Goal: Task Accomplishment & Management: Complete application form

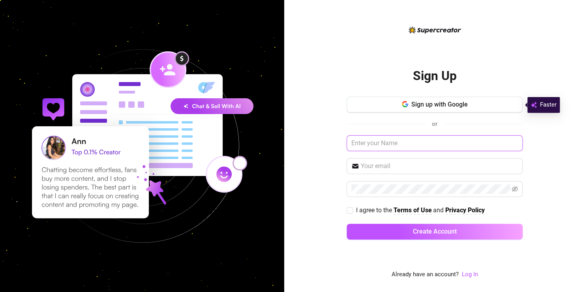
click at [367, 148] on input "text" at bounding box center [434, 143] width 176 height 16
type input "[PERSON_NAME]"
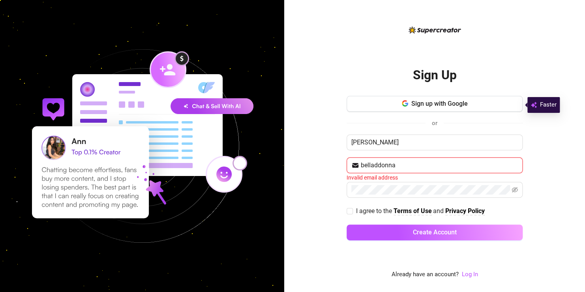
type input "[EMAIL_ADDRESS][DOMAIN_NAME]"
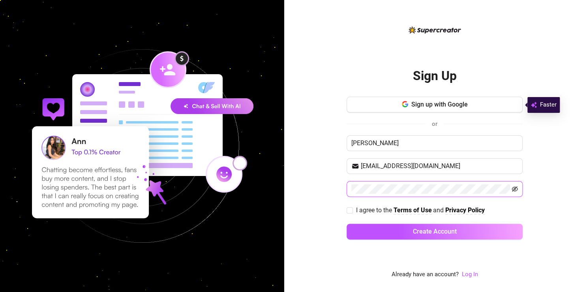
click at [511, 186] on icon "eye-invisible" at bounding box center [514, 189] width 6 height 6
click at [351, 209] on input "I agree to the Terms of Use and Privacy Policy" at bounding box center [349, 210] width 6 height 6
checkbox input "true"
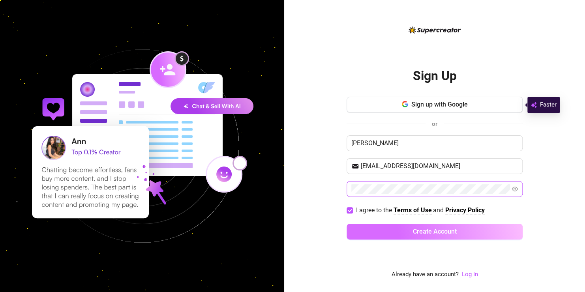
click at [393, 232] on button "Create Account" at bounding box center [434, 232] width 176 height 16
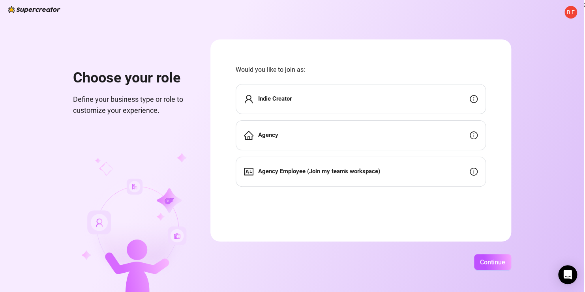
click at [417, 86] on div "Indie Creator" at bounding box center [361, 99] width 250 height 30
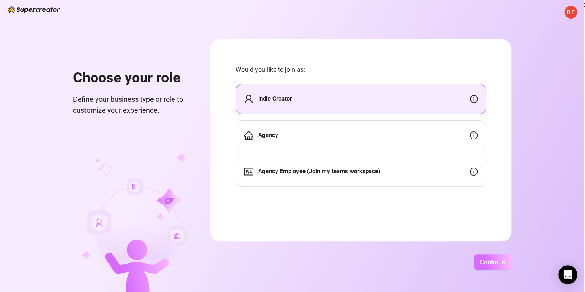
click at [494, 264] on span "Continue" at bounding box center [492, 261] width 25 height 7
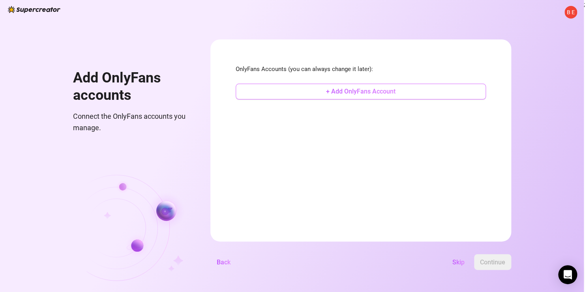
click at [340, 87] on button "+ Add OnlyFans Account" at bounding box center [361, 92] width 250 height 16
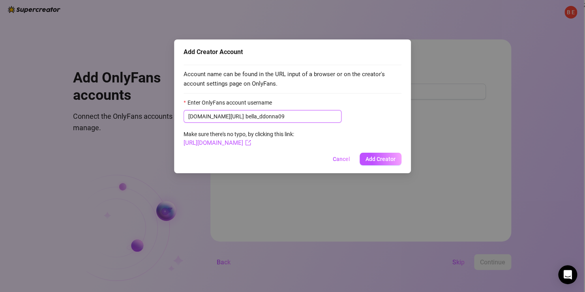
click at [309, 120] on input "bella_ddonna09" at bounding box center [290, 116] width 91 height 9
type input "bella_ddonna09"
click at [387, 157] on span "Add Creator" at bounding box center [380, 159] width 30 height 6
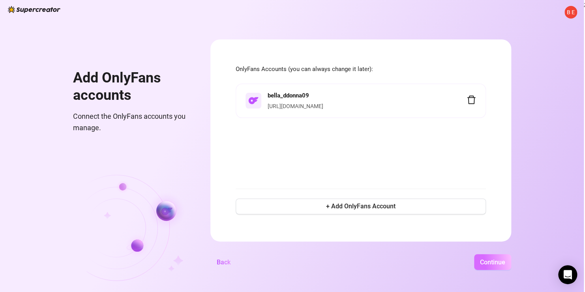
click at [488, 265] on span "Continue" at bounding box center [492, 261] width 25 height 7
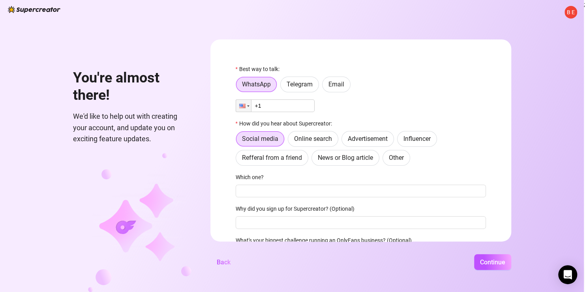
click at [306, 103] on input "+1" at bounding box center [275, 105] width 79 height 13
click at [339, 82] on span "Email" at bounding box center [336, 84] width 16 height 7
click at [324, 86] on input "Email" at bounding box center [324, 86] width 0 height 0
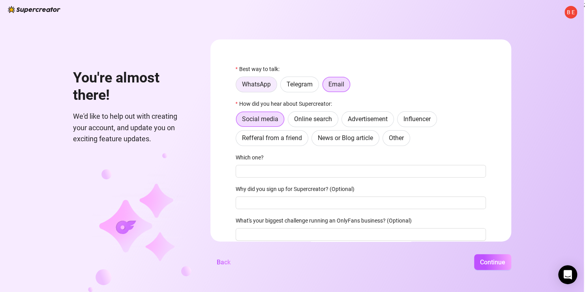
click at [259, 85] on span "WhatsApp" at bounding box center [256, 84] width 29 height 7
click at [238, 86] on input "WhatsApp" at bounding box center [238, 86] width 0 height 0
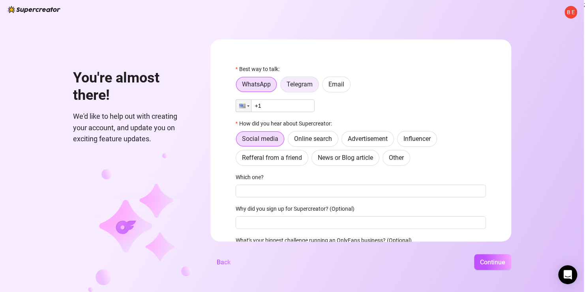
click at [292, 81] on span "Telegram" at bounding box center [299, 84] width 26 height 7
click at [283, 86] on input "Telegram" at bounding box center [283, 86] width 0 height 0
click at [244, 88] on span "WhatsApp" at bounding box center [256, 84] width 29 height 7
click at [238, 86] on input "WhatsApp" at bounding box center [238, 86] width 0 height 0
click at [244, 88] on span "WhatsApp" at bounding box center [256, 84] width 29 height 7
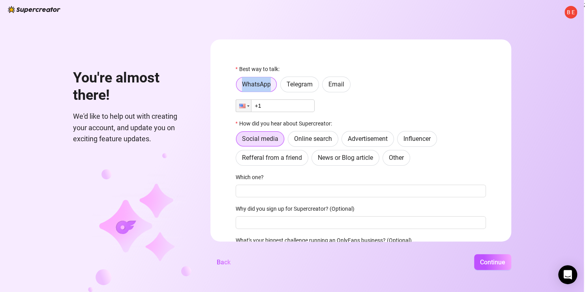
click at [238, 87] on input "WhatsApp" at bounding box center [238, 87] width 0 height 0
drag, startPoint x: 244, startPoint y: 88, endPoint x: 275, endPoint y: 104, distance: 34.8
click at [275, 104] on input "+1" at bounding box center [275, 105] width 79 height 13
click at [337, 83] on span "Email" at bounding box center [336, 84] width 16 height 7
click at [324, 86] on input "Email" at bounding box center [324, 86] width 0 height 0
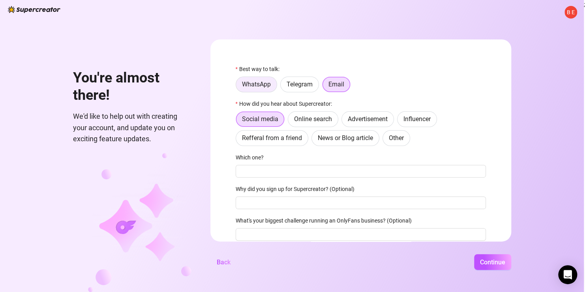
click at [258, 90] on label "WhatsApp" at bounding box center [256, 85] width 41 height 16
click at [238, 86] on input "WhatsApp" at bounding box center [238, 86] width 0 height 0
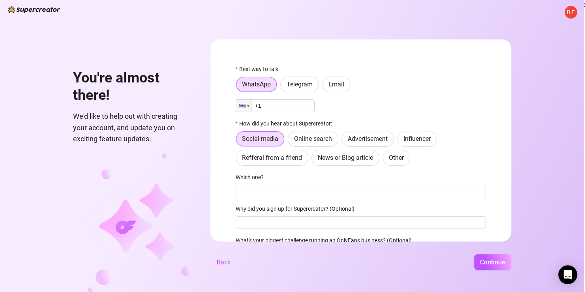
click at [273, 106] on input "+1" at bounding box center [275, 105] width 79 height 13
type input "[PHONE_NUMBER]"
click at [330, 133] on label "Online search" at bounding box center [313, 139] width 51 height 16
click at [290, 141] on input "Online search" at bounding box center [290, 141] width 0 height 0
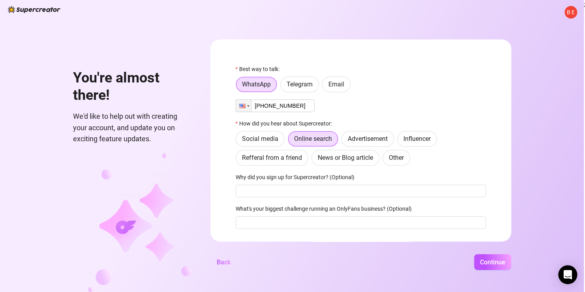
scroll to position [20, 0]
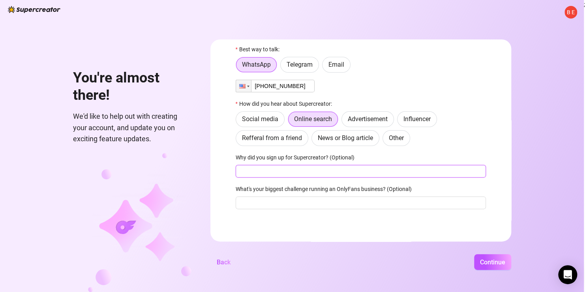
click at [362, 173] on input "Why did you sign up for Supercreator? (Optional)" at bounding box center [361, 171] width 250 height 13
type input "to help with onlyfans"
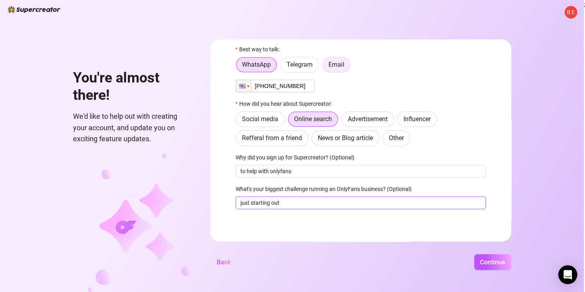
type input "just starting out"
click at [338, 70] on label "Email" at bounding box center [336, 65] width 28 height 16
click at [324, 67] on input "Email" at bounding box center [324, 67] width 0 height 0
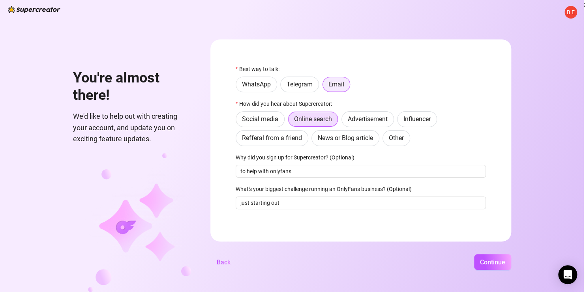
scroll to position [0, 0]
click at [271, 84] on label "WhatsApp" at bounding box center [256, 85] width 41 height 16
click at [238, 86] on input "WhatsApp" at bounding box center [238, 86] width 0 height 0
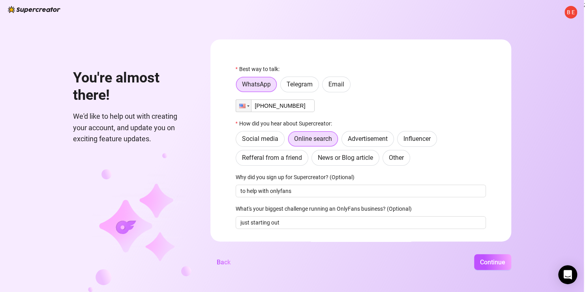
drag, startPoint x: 305, startPoint y: 110, endPoint x: 240, endPoint y: 120, distance: 65.8
click at [240, 120] on div "Best way to talk: WhatsApp Telegram Email Phone [PHONE_NUMBER] How did you hear…" at bounding box center [361, 150] width 250 height 171
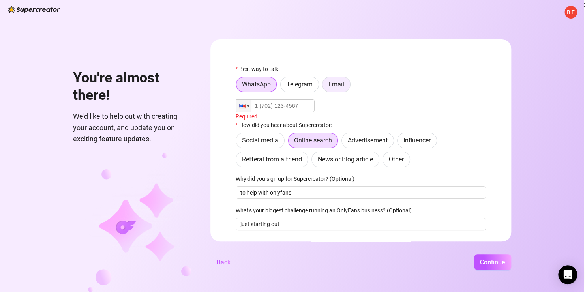
click at [333, 85] on span "Email" at bounding box center [336, 84] width 16 height 7
click at [324, 86] on input "Email" at bounding box center [324, 86] width 0 height 0
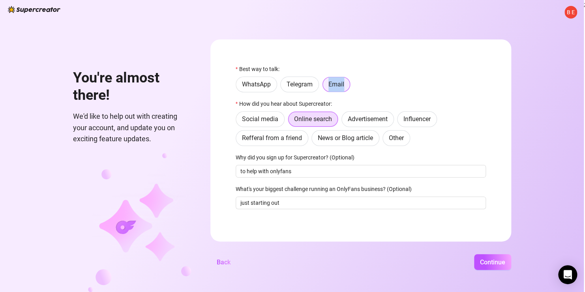
click at [333, 85] on span "Email" at bounding box center [336, 84] width 16 height 7
click at [325, 87] on input "Email" at bounding box center [325, 87] width 0 height 0
click at [492, 258] on button "Continue" at bounding box center [492, 262] width 37 height 16
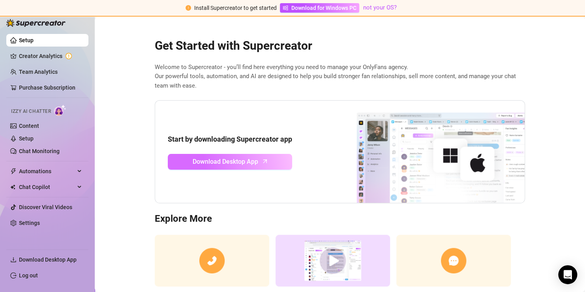
click at [240, 163] on span "Download Desktop App" at bounding box center [226, 162] width 66 height 10
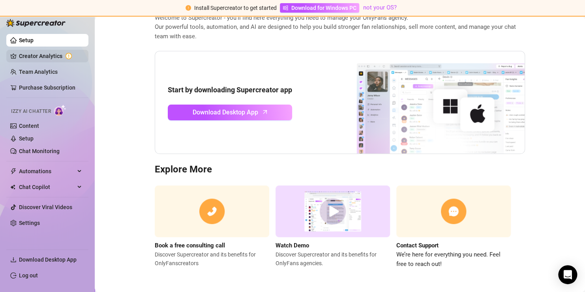
click at [54, 56] on link "Creator Analytics" at bounding box center [50, 56] width 63 height 13
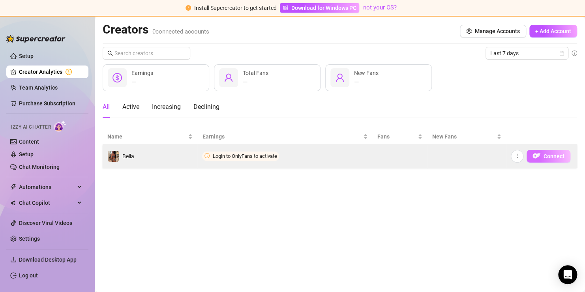
click at [546, 158] on span "Connect" at bounding box center [553, 156] width 21 height 6
click at [547, 157] on span "Connect" at bounding box center [553, 156] width 21 height 6
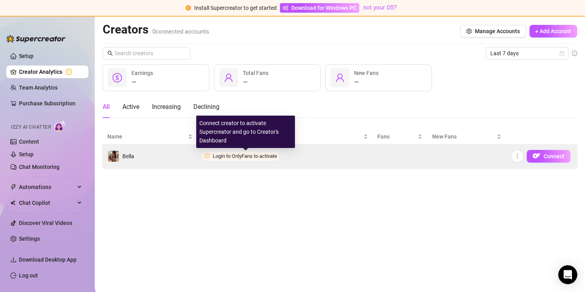
click at [254, 157] on span "Login to OnlyFans to activate" at bounding box center [244, 156] width 64 height 6
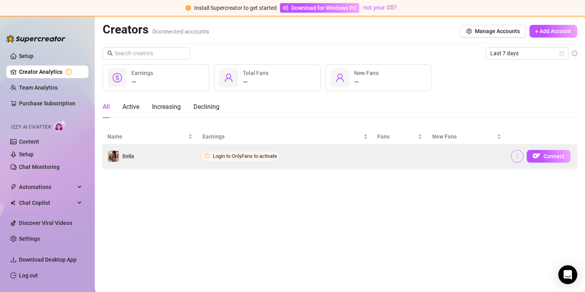
click at [514, 156] on icon "more" at bounding box center [517, 156] width 6 height 6
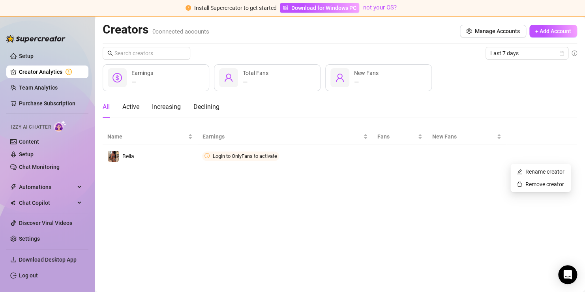
click at [271, 199] on main "Creators 0 connected accounts Manage Accounts + Add Account Last 7 days — Earni…" at bounding box center [340, 154] width 490 height 275
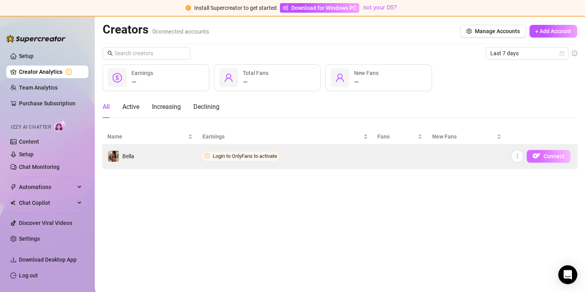
click at [537, 155] on img "button" at bounding box center [536, 156] width 8 height 8
click at [539, 156] on img "button" at bounding box center [536, 156] width 8 height 8
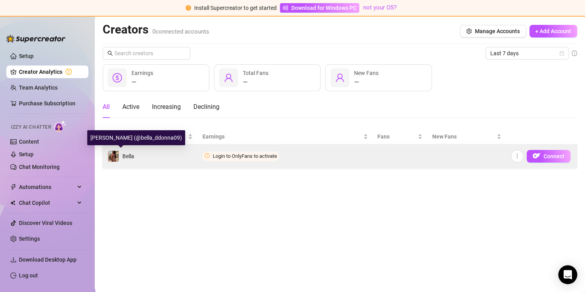
click at [126, 156] on span "Bella" at bounding box center [128, 156] width 12 height 6
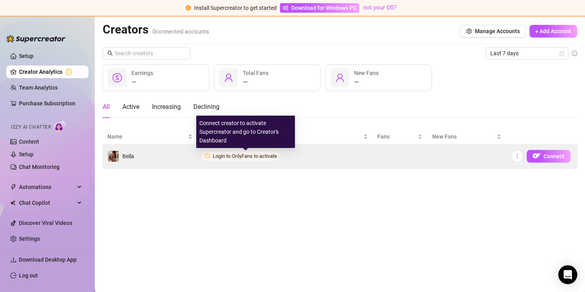
click at [225, 153] on span "Login to OnlyFans to activate" at bounding box center [244, 156] width 64 height 6
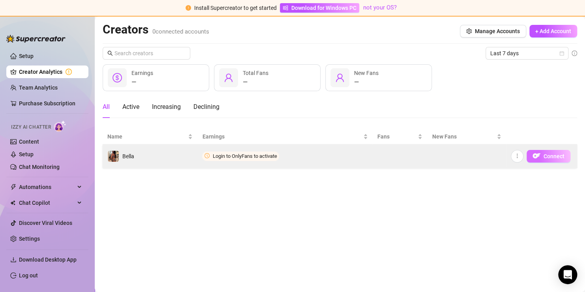
click at [545, 158] on span "Connect" at bounding box center [553, 156] width 21 height 6
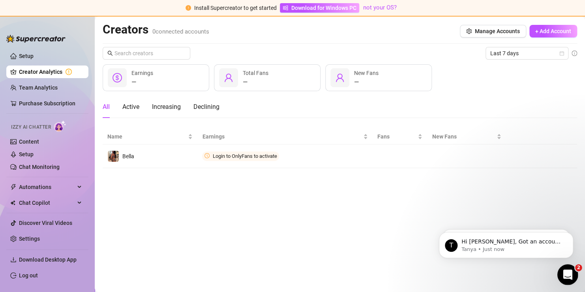
click at [565, 273] on icon "Open Intercom Messenger" at bounding box center [566, 273] width 13 height 13
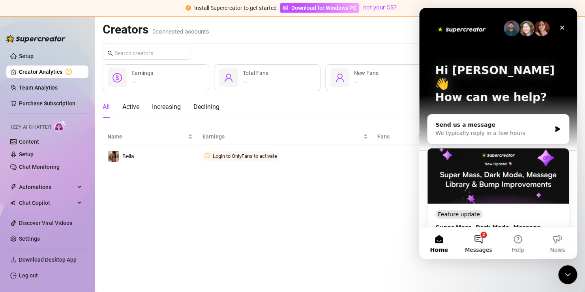
click at [484, 245] on button "2 Messages" at bounding box center [478, 243] width 39 height 32
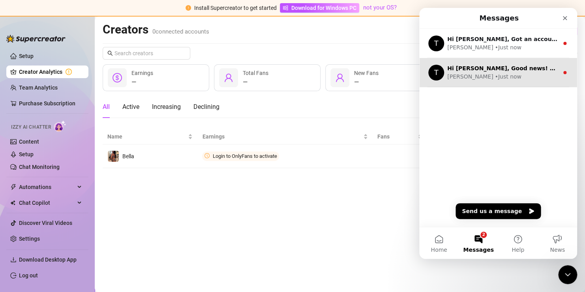
click at [484, 82] on div "T Hi Bella, Good news! We’ve just launched our Referral Program 🚀 Invite your f…" at bounding box center [498, 72] width 158 height 29
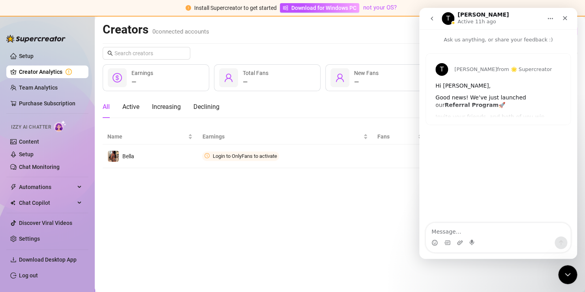
click at [432, 21] on icon "go back" at bounding box center [432, 18] width 6 height 6
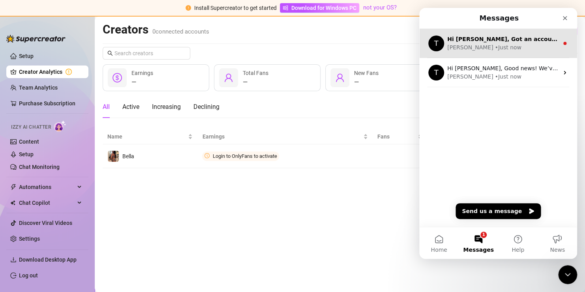
click at [494, 47] on div "• Just now" at bounding box center [507, 47] width 26 height 8
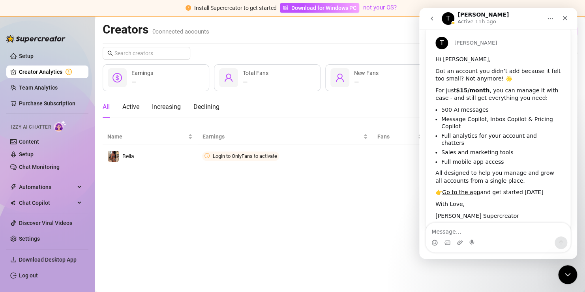
scroll to position [34, 0]
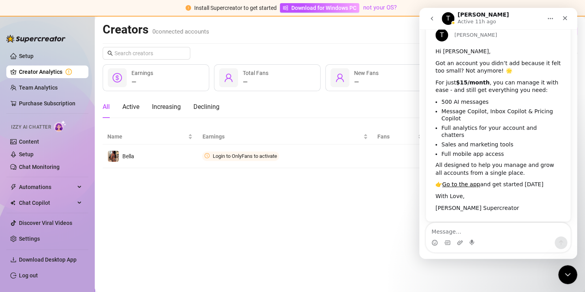
click at [434, 20] on icon "go back" at bounding box center [432, 18] width 6 height 6
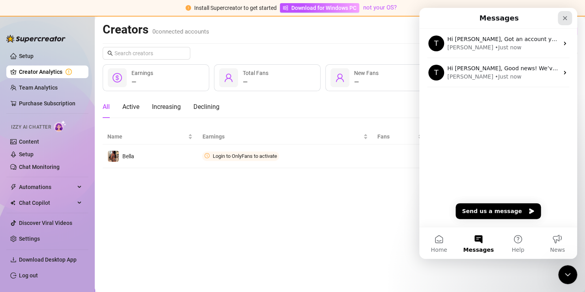
click at [565, 19] on icon "Close" at bounding box center [565, 18] width 6 height 6
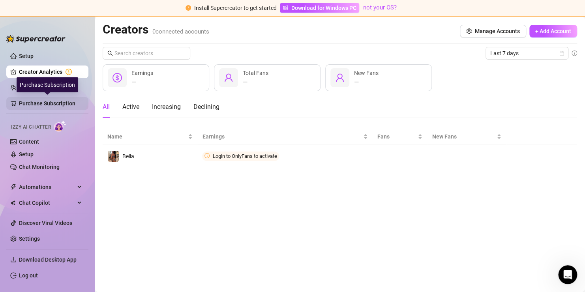
click at [58, 103] on link "Purchase Subscription" at bounding box center [50, 103] width 63 height 13
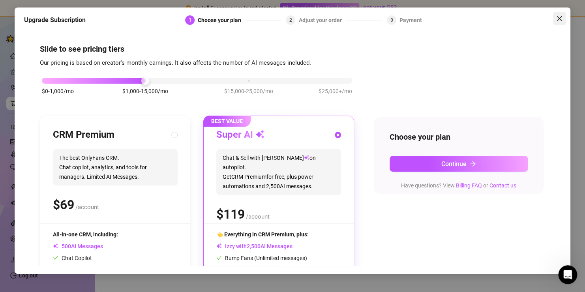
click at [561, 18] on icon "close" at bounding box center [559, 18] width 6 height 6
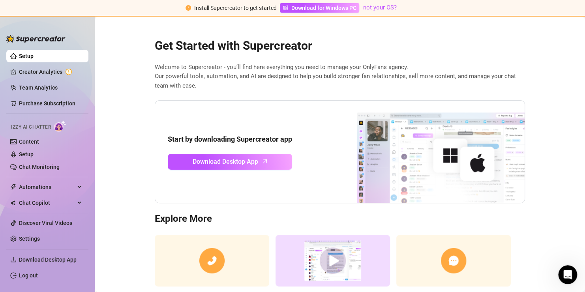
click at [130, 220] on main "Get Started with Supercreator Welcome to Supercreator - you’ll find here everyt…" at bounding box center [340, 180] width 490 height 326
